Goal: Task Accomplishment & Management: Use online tool/utility

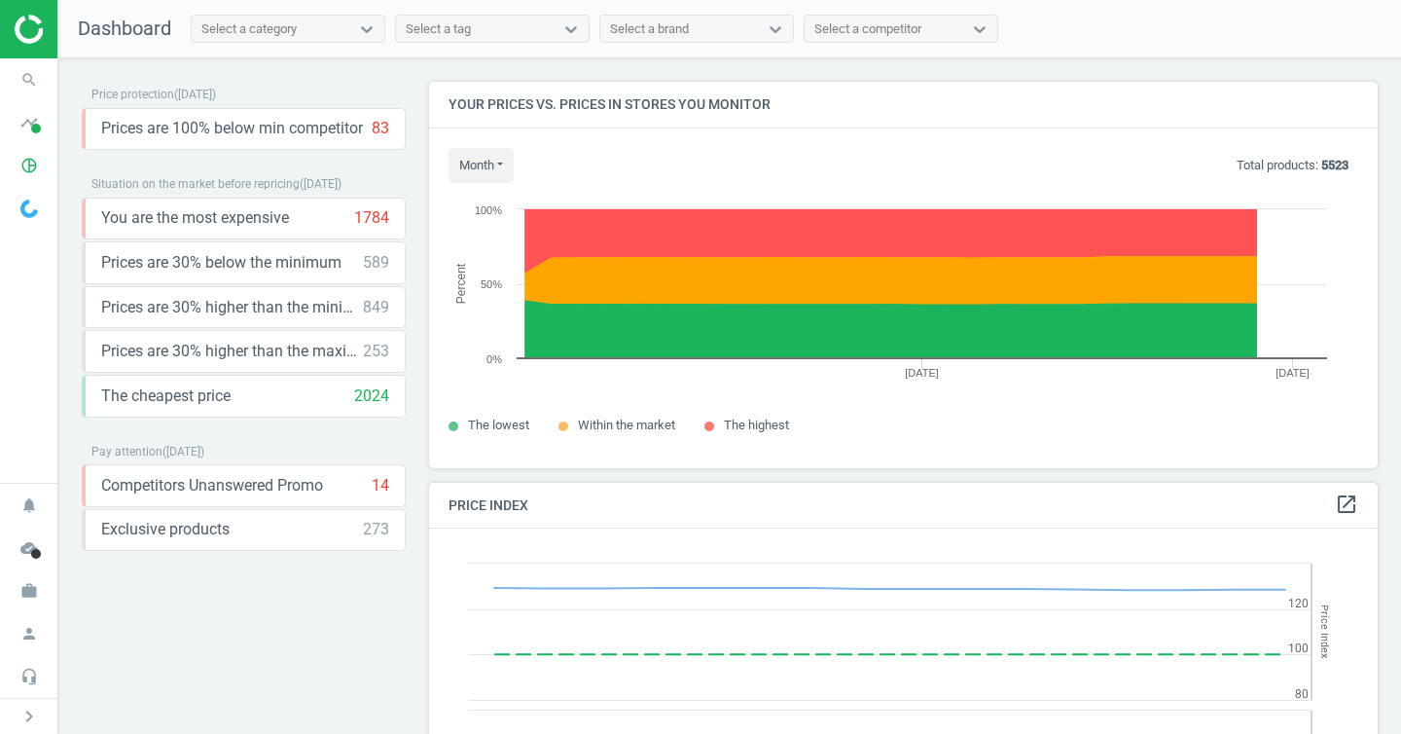
scroll to position [478, 964]
click at [24, 173] on icon "pie_chart_outlined" at bounding box center [29, 165] width 37 height 37
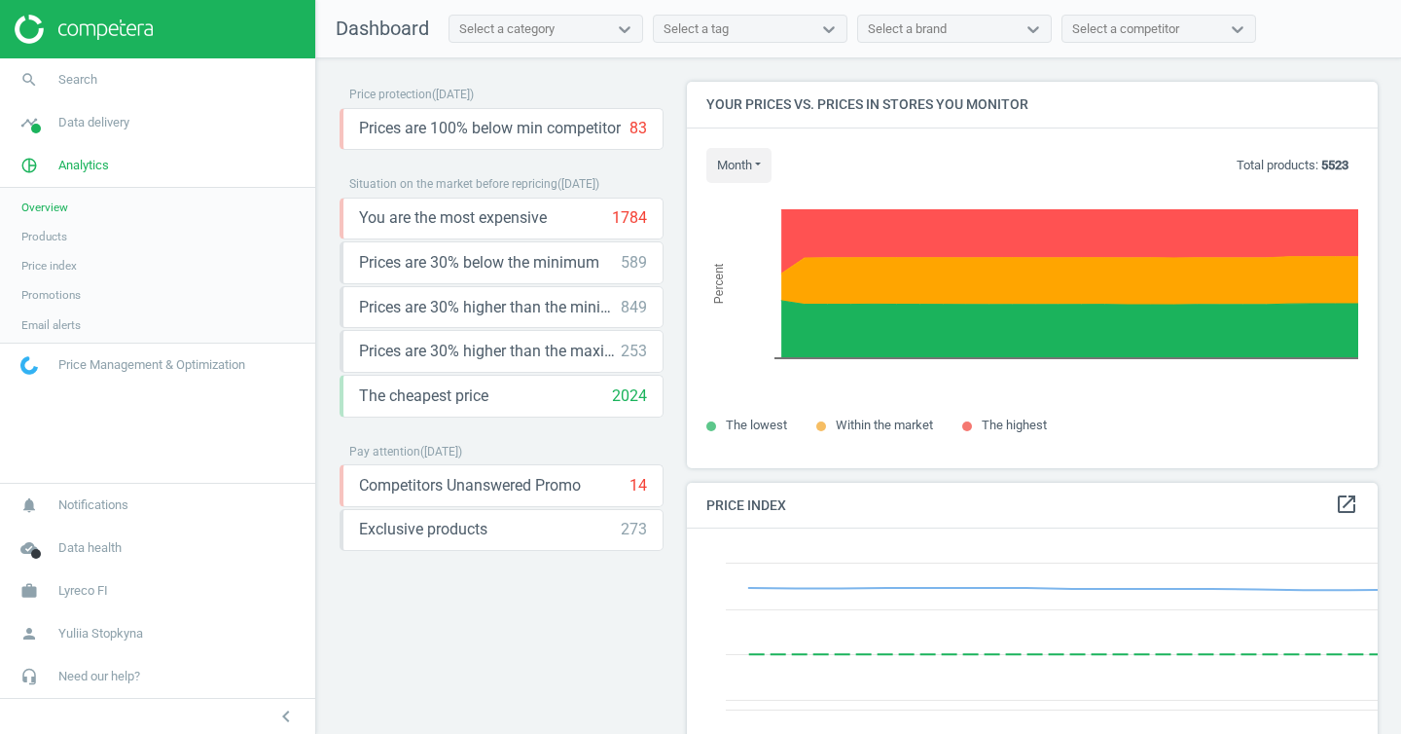
scroll to position [0, 0]
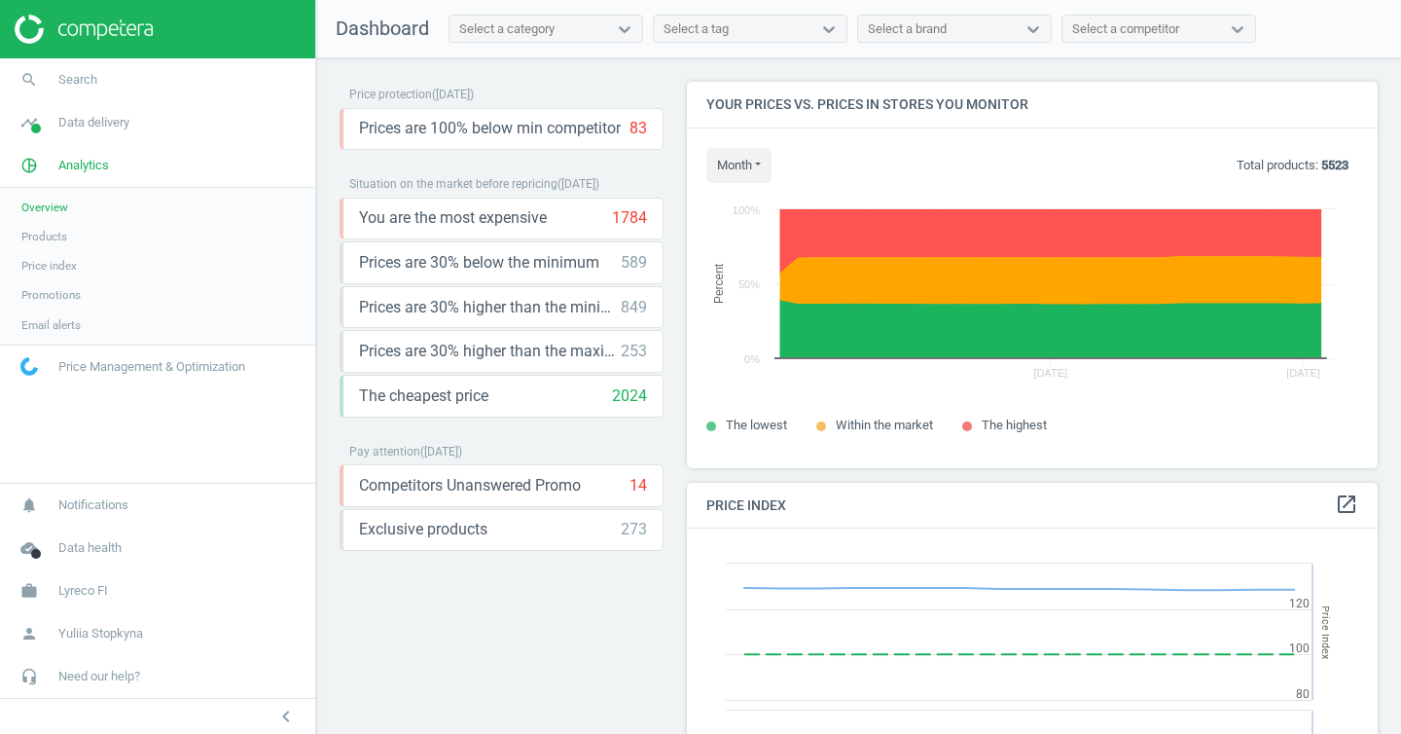
click at [57, 232] on span "Products" at bounding box center [44, 237] width 46 height 16
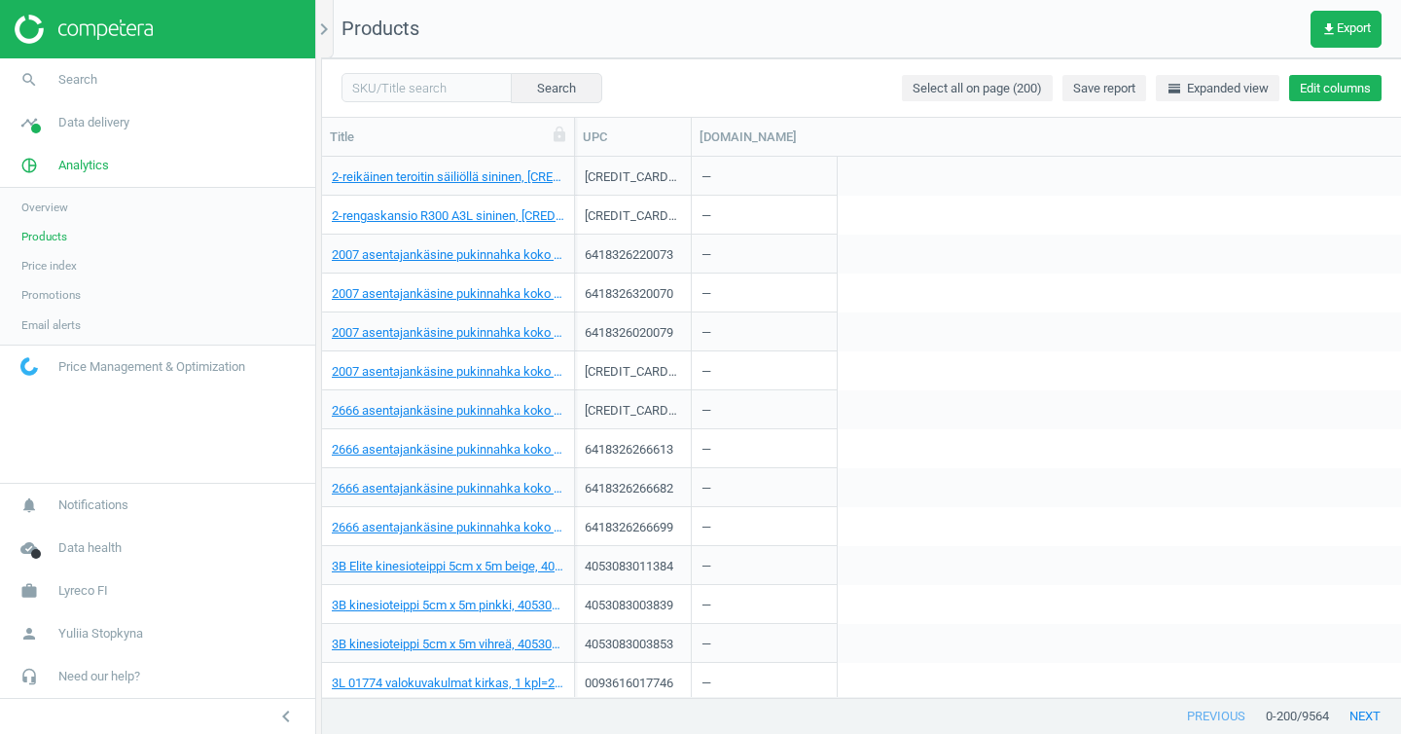
click at [1348, 94] on button "Edit columns" at bounding box center [1336, 88] width 92 height 27
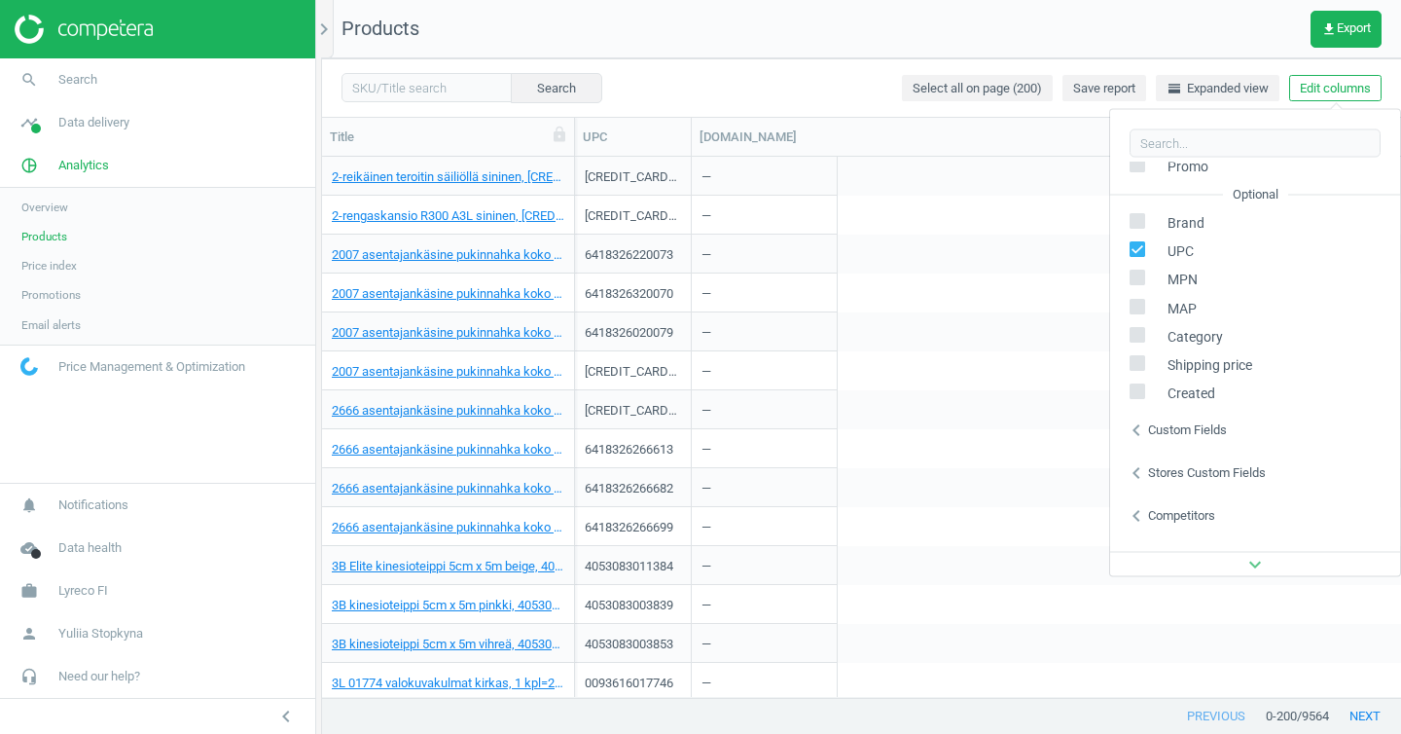
scroll to position [264, 0]
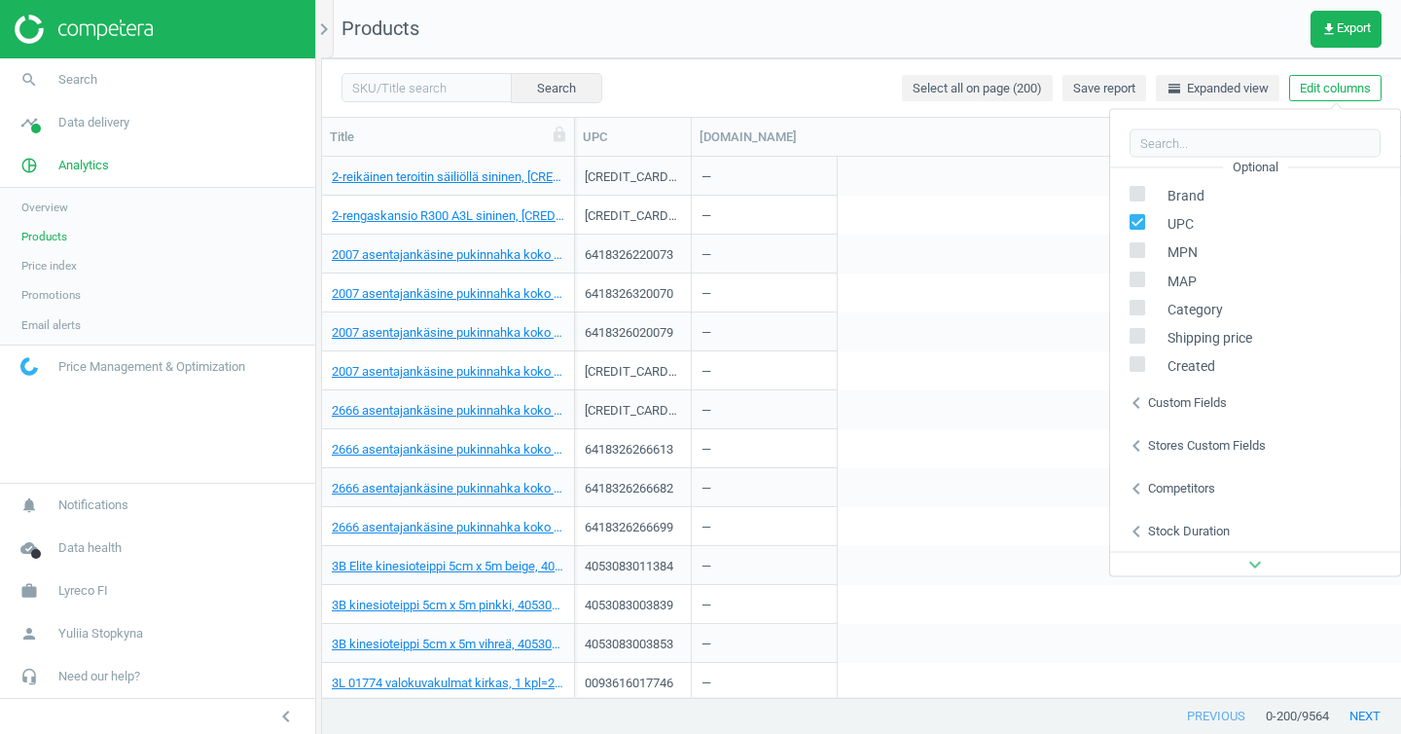
click at [1211, 473] on div "chevron_left Competitors" at bounding box center [1255, 487] width 290 height 43
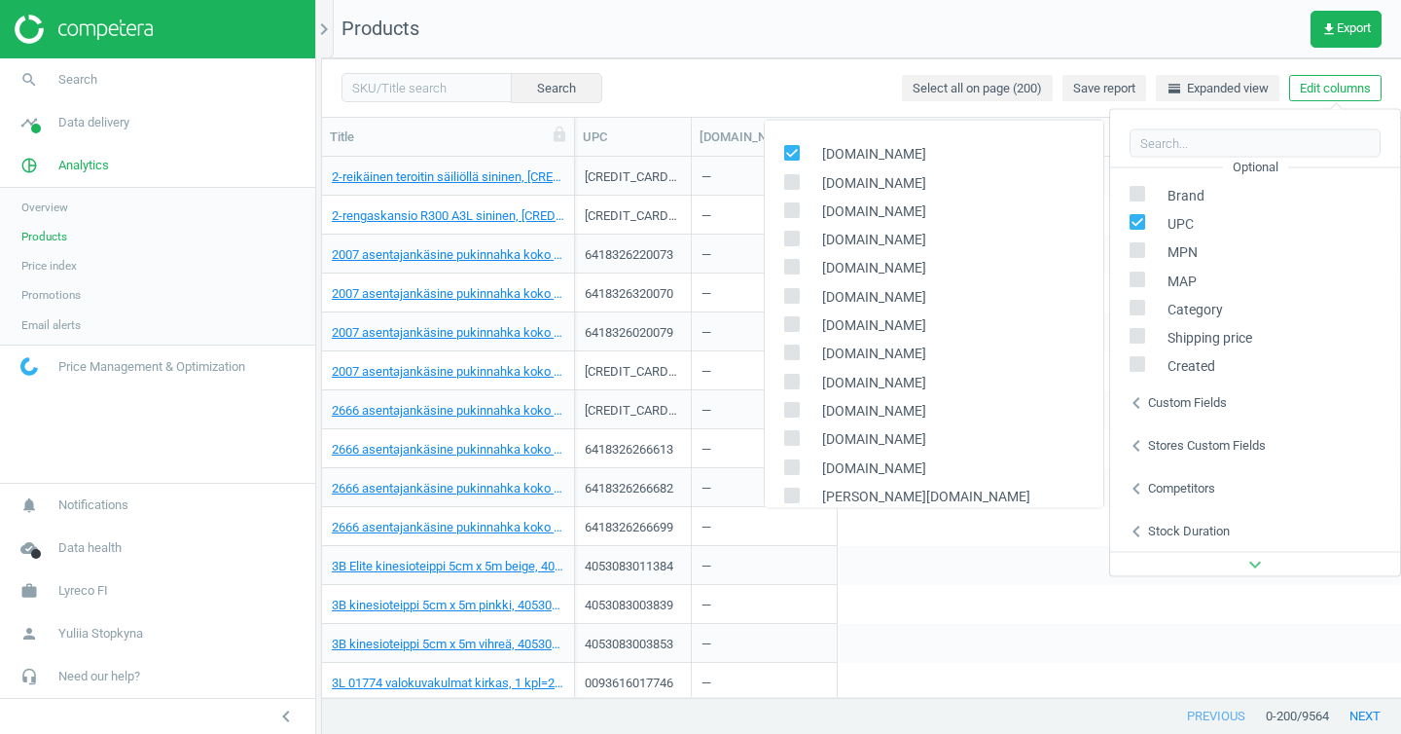
click at [831, 149] on span "[DOMAIN_NAME]" at bounding box center [870, 154] width 114 height 18
click at [795, 149] on input "checkbox" at bounding box center [791, 152] width 13 height 13
checkbox input "false"
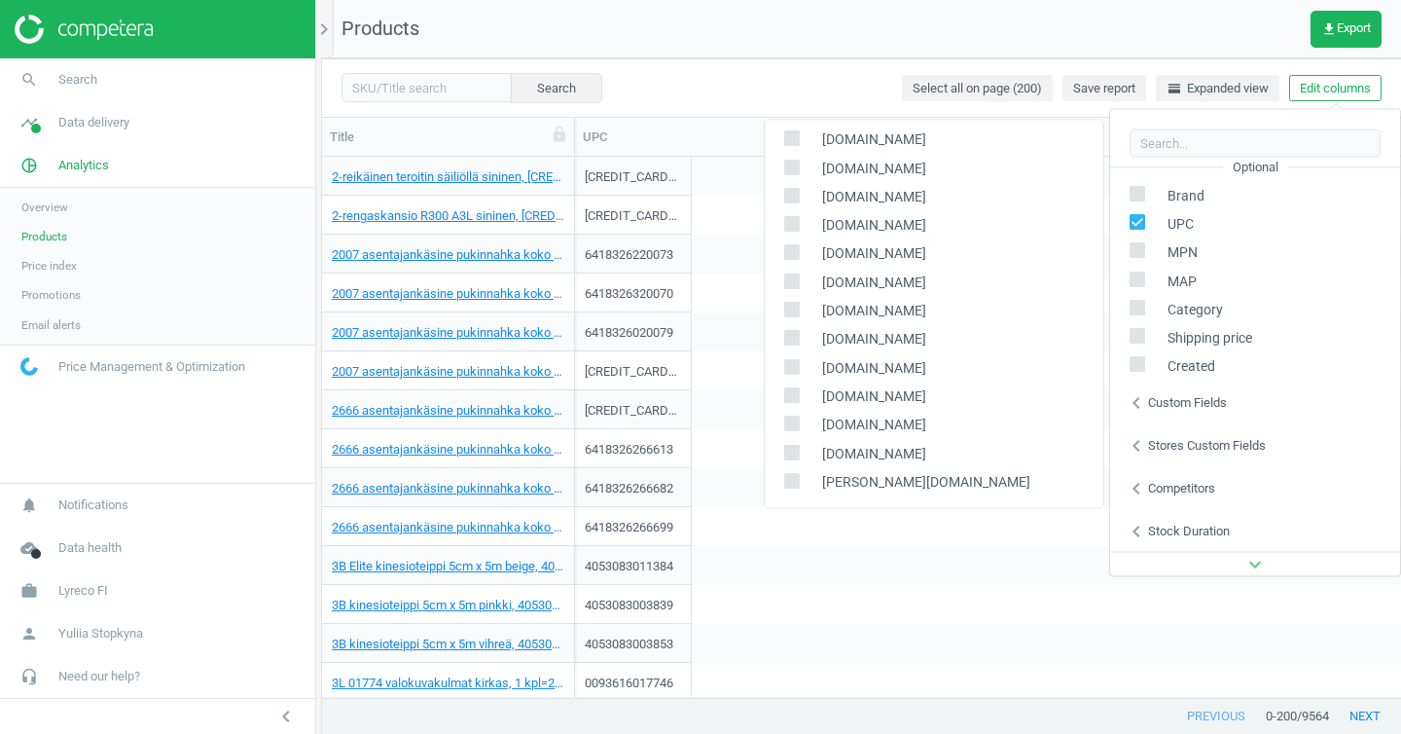
click at [796, 420] on input "checkbox" at bounding box center [791, 423] width 13 height 13
checkbox input "true"
click at [1062, 666] on div "0093616017746 —" at bounding box center [988, 682] width 826 height 39
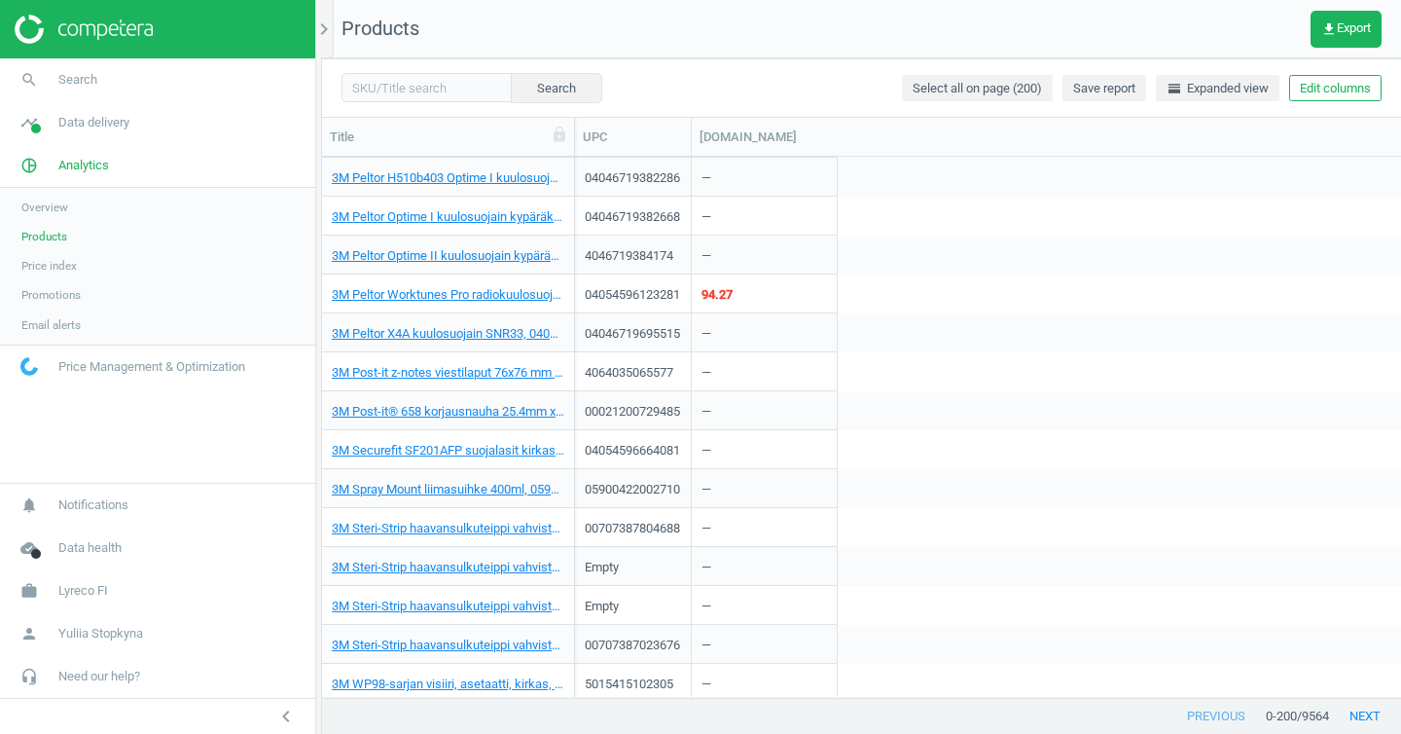
scroll to position [1721, 0]
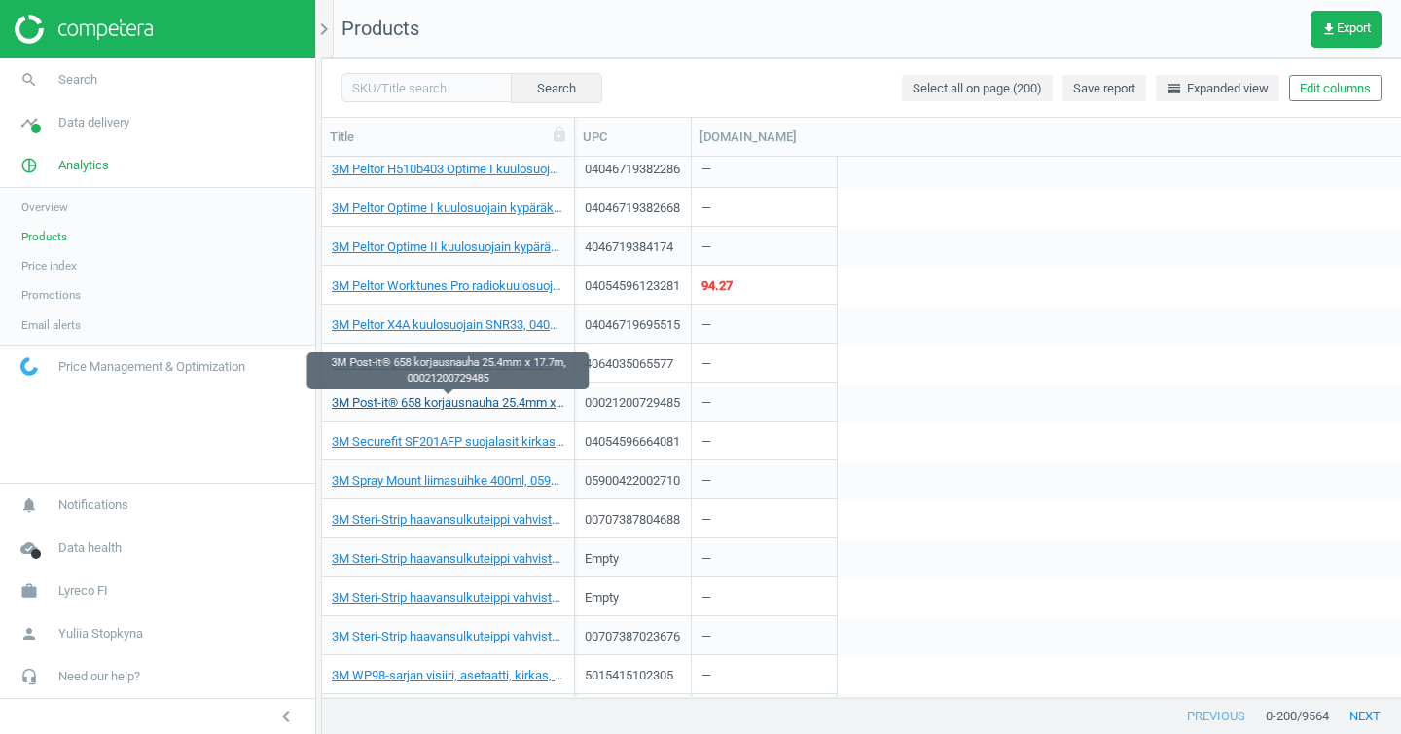
click at [538, 403] on link "3M Post-it® 658 korjausnauha 25.4mm x 17.7m, 00021200729485" at bounding box center [448, 403] width 233 height 18
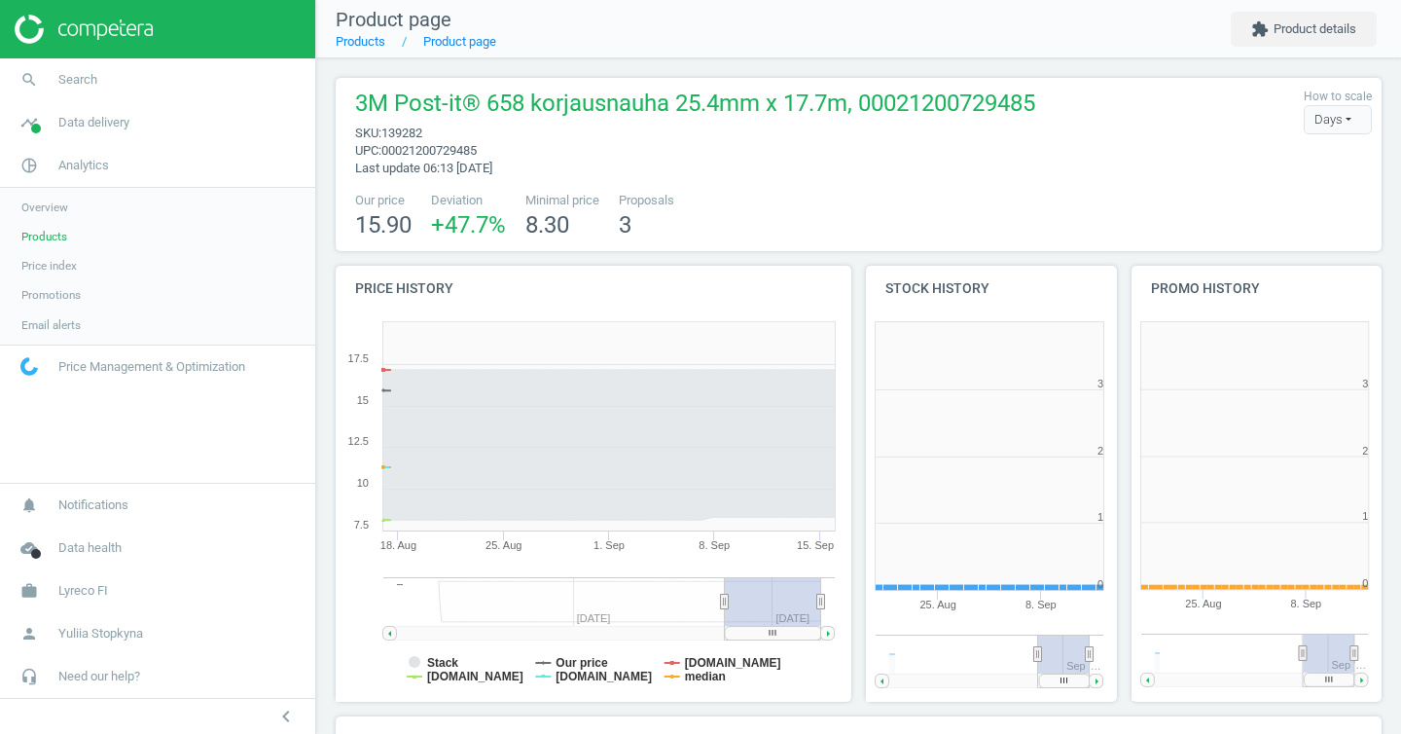
scroll to position [419, 276]
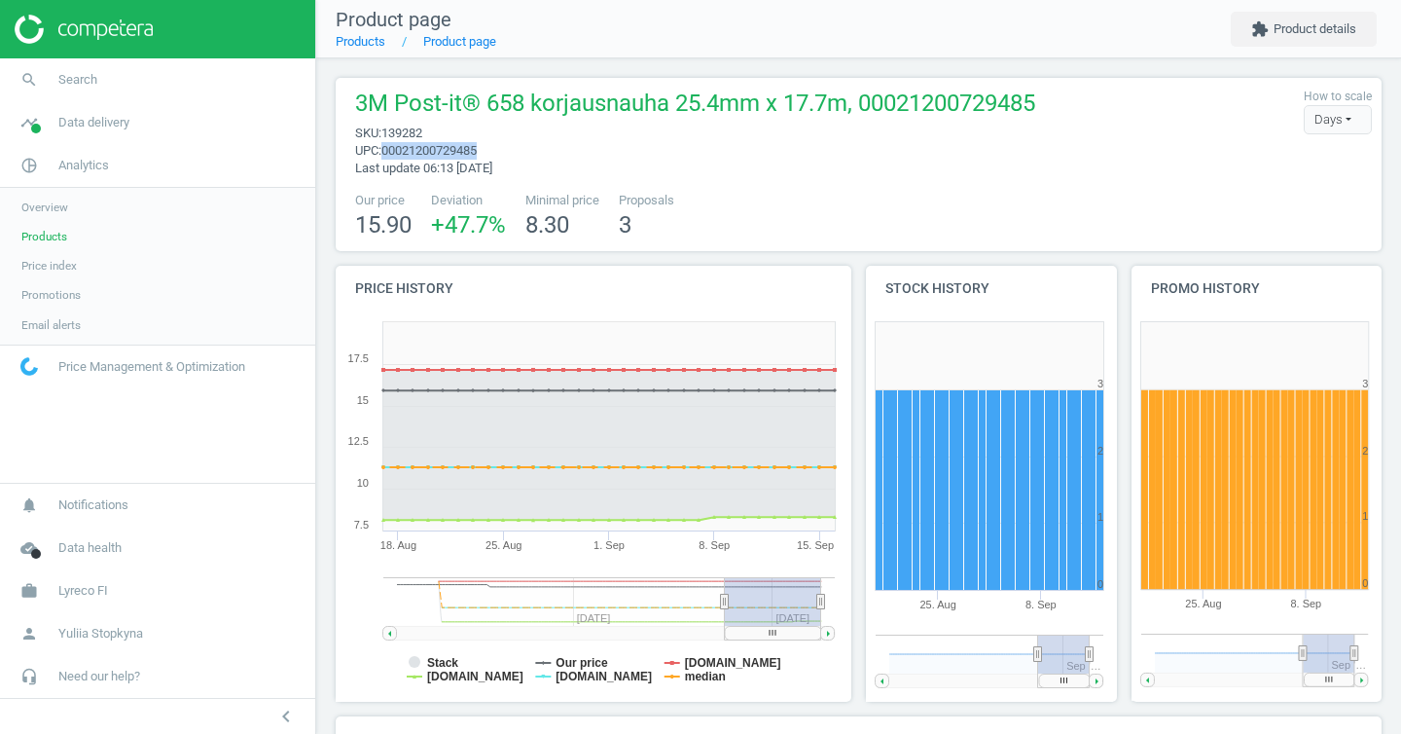
drag, startPoint x: 497, startPoint y: 149, endPoint x: 391, endPoint y: 156, distance: 106.3
click at [391, 156] on span "upc : 00021200729485" at bounding box center [695, 151] width 680 height 18
copy span "00021200729485"
drag, startPoint x: 498, startPoint y: 157, endPoint x: 390, endPoint y: 155, distance: 108.0
click at [390, 155] on span "upc : 00021200729485" at bounding box center [695, 151] width 680 height 18
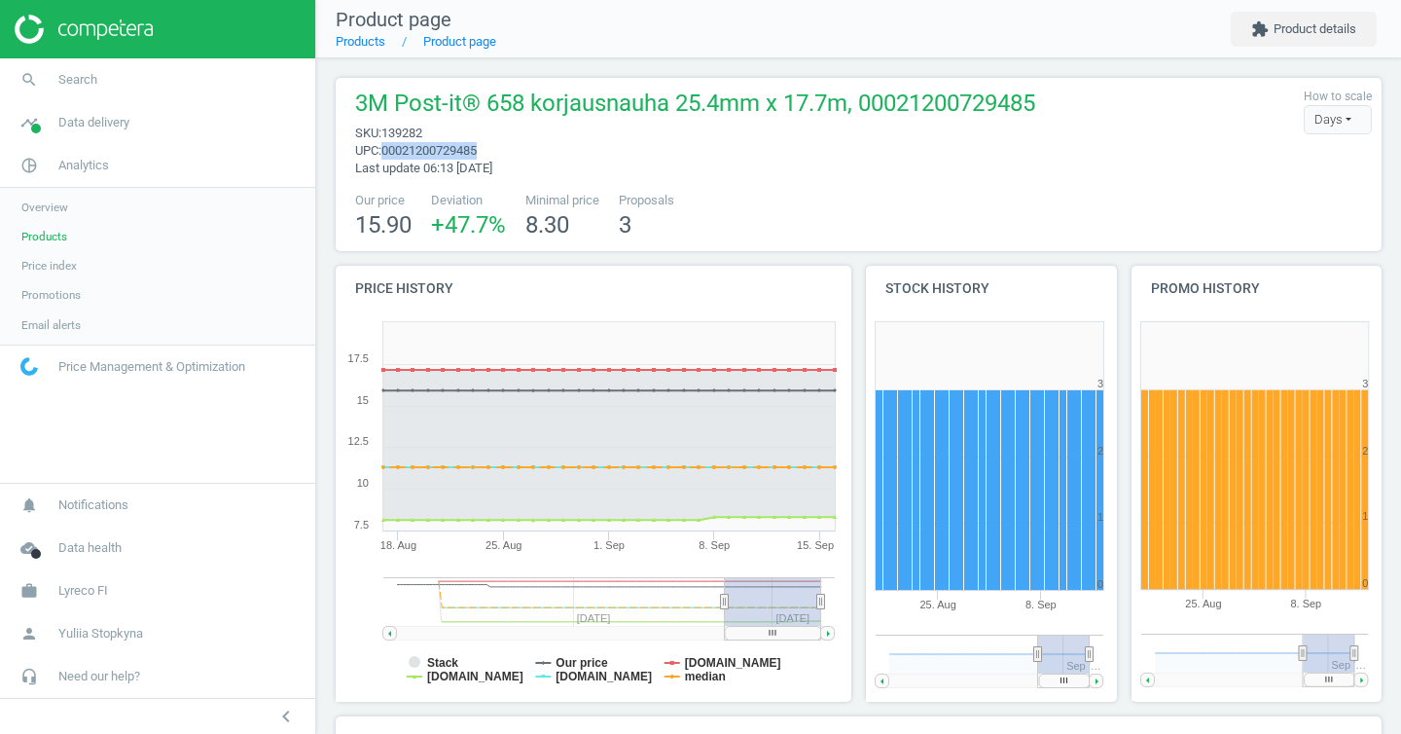
copy span "00021200729485"
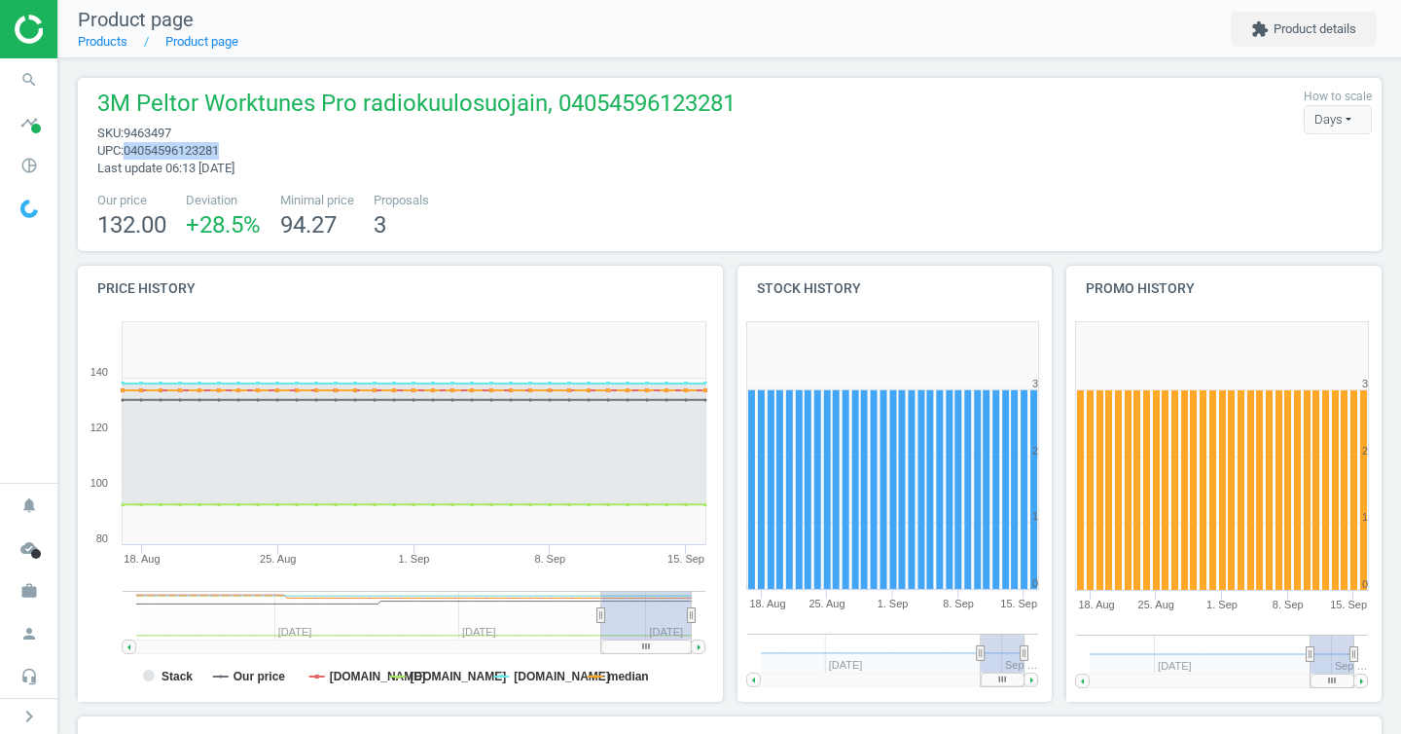
drag, startPoint x: 236, startPoint y: 154, endPoint x: 134, endPoint y: 152, distance: 101.2
click at [134, 152] on span "04054596123281" at bounding box center [171, 150] width 95 height 15
copy span "04054596123281"
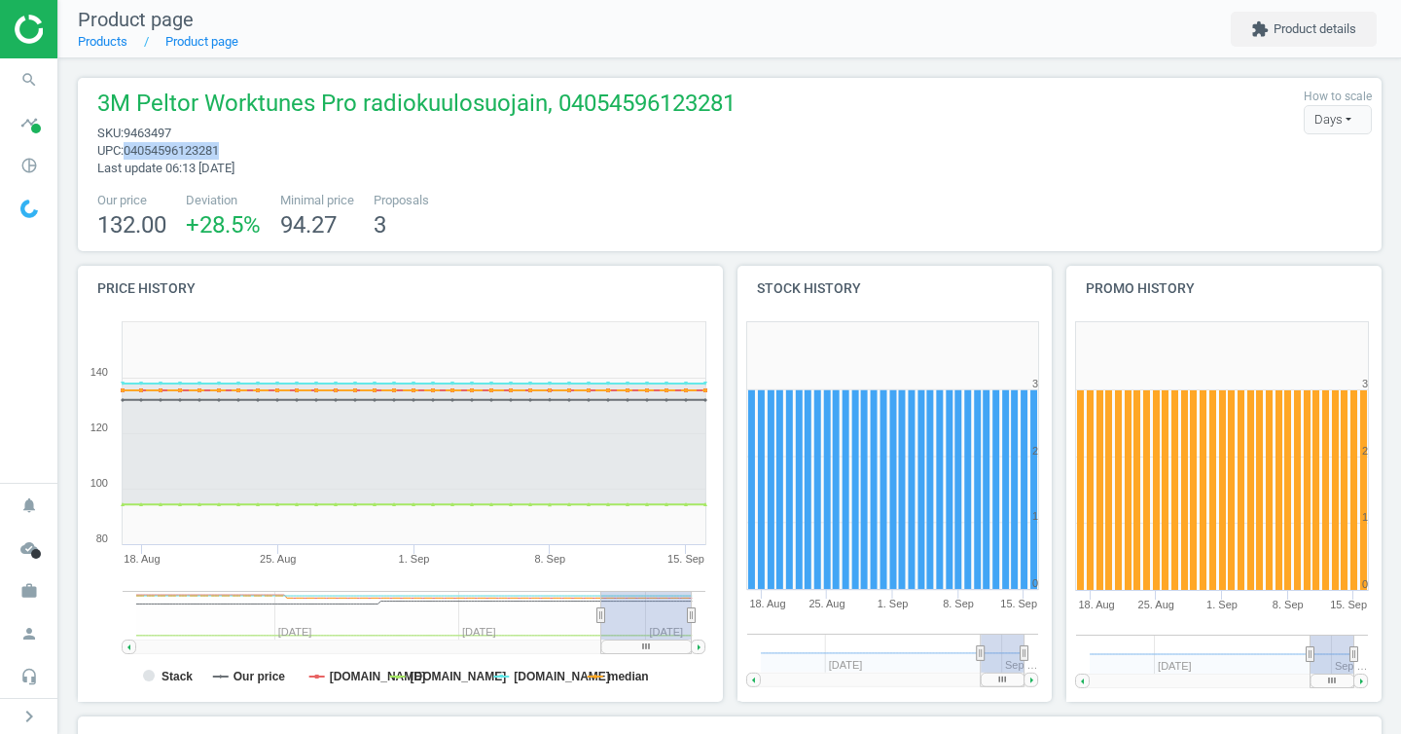
click at [262, 148] on span "upc : 04054596123281" at bounding box center [416, 151] width 638 height 18
drag, startPoint x: 239, startPoint y: 150, endPoint x: 132, endPoint y: 147, distance: 107.1
click at [132, 147] on span "upc : 04054596123281" at bounding box center [416, 151] width 638 height 18
copy span "04054596123281"
